Goal: Information Seeking & Learning: Understand process/instructions

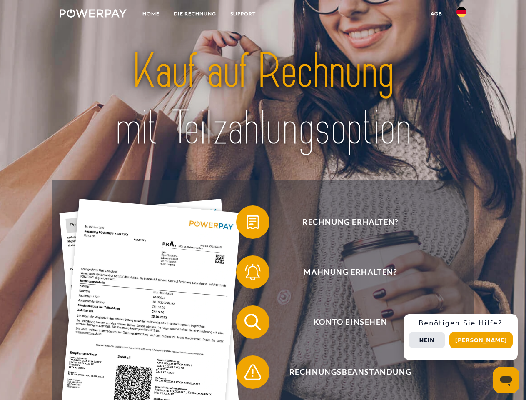
click at [93, 15] on img at bounding box center [93, 13] width 67 height 8
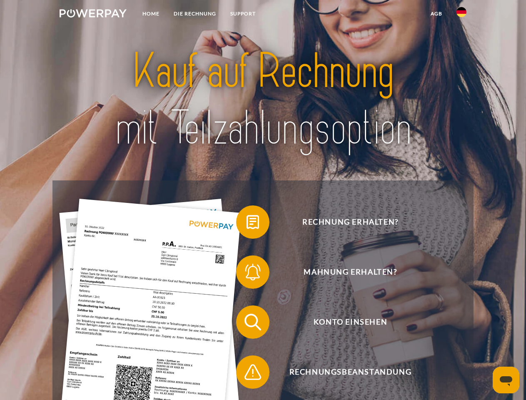
click at [462, 15] on img at bounding box center [462, 12] width 10 height 10
click at [436, 14] on link "agb" at bounding box center [437, 13] width 26 height 15
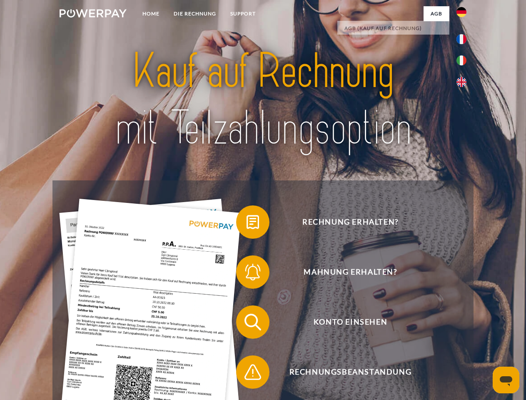
click at [247, 224] on span at bounding box center [241, 222] width 42 height 42
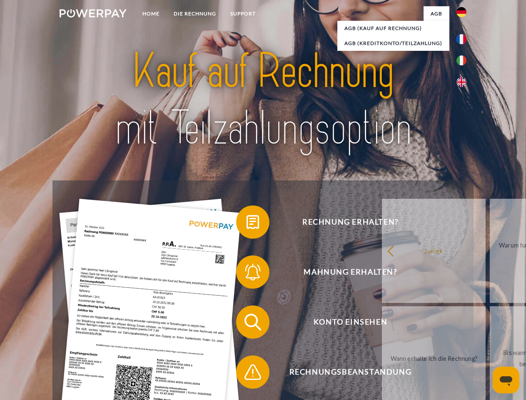
click at [247, 274] on div "Rechnung erhalten? Mahnung erhalten? Konto einsehen" at bounding box center [262, 346] width 421 height 333
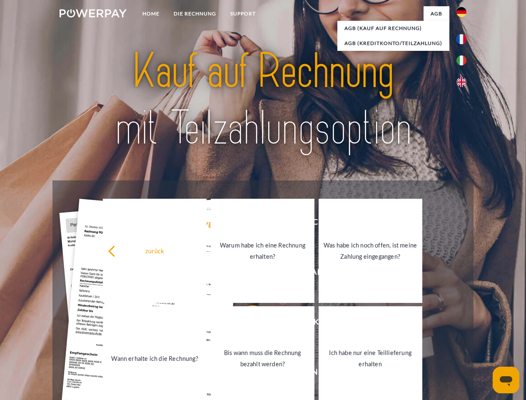
click at [247, 324] on link "Bis wann muss die Rechnung bezahlt werden?" at bounding box center [263, 358] width 104 height 104
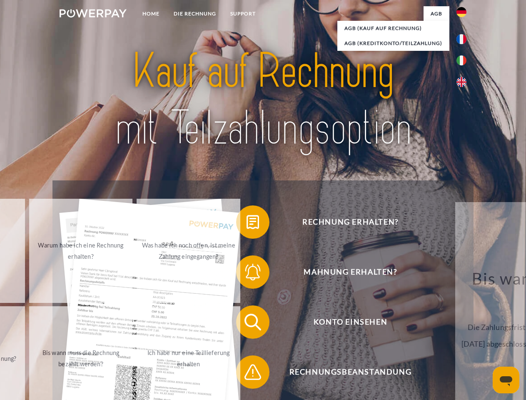
click at [247, 374] on span at bounding box center [241, 372] width 42 height 42
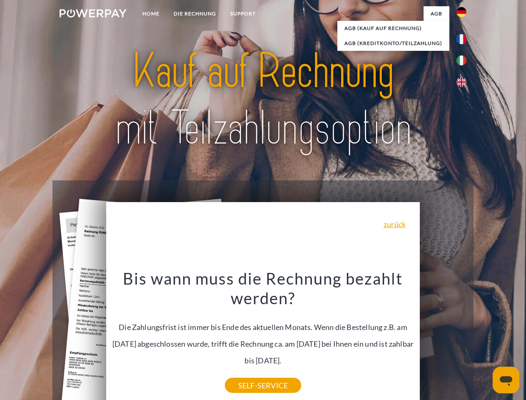
click at [464, 337] on div "Rechnung erhalten? Mahnung erhalten? Konto einsehen" at bounding box center [262, 346] width 421 height 333
click at [443, 339] on span "Konto einsehen" at bounding box center [350, 321] width 204 height 33
click at [484, 340] on header "Home DIE RECHNUNG SUPPORT" at bounding box center [263, 287] width 526 height 575
